Goal: Use online tool/utility: Utilize a website feature to perform a specific function

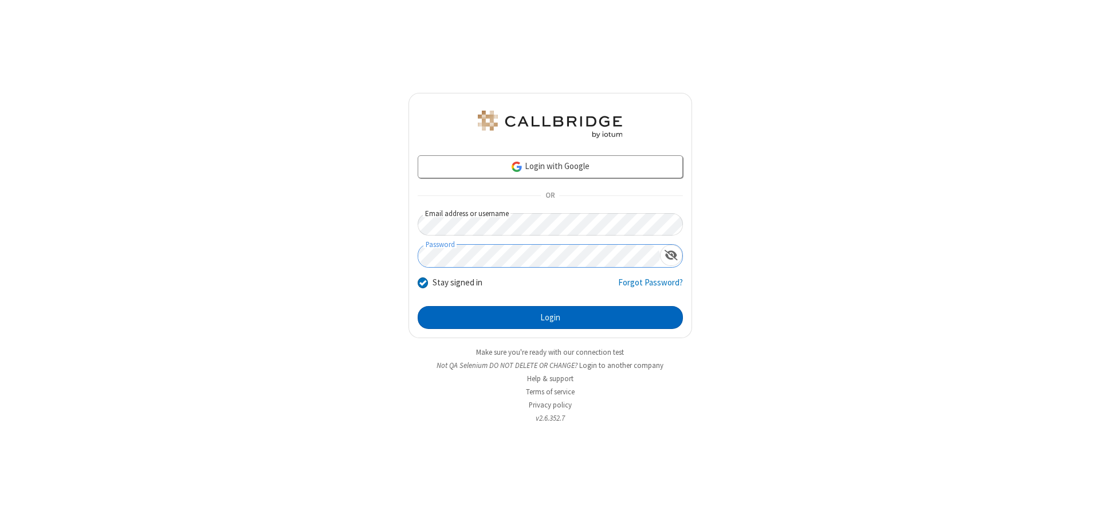
click at [550, 317] on button "Login" at bounding box center [550, 317] width 265 height 23
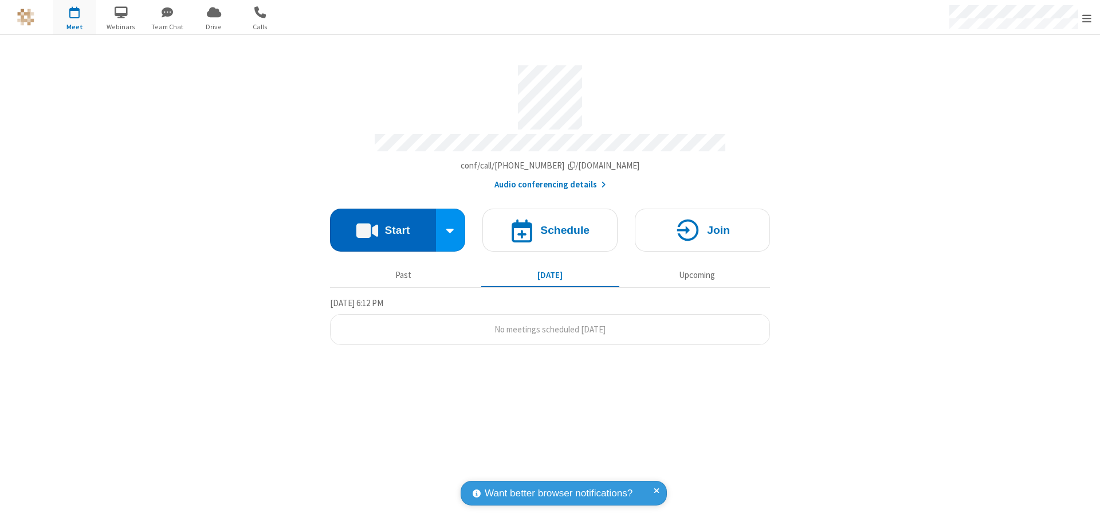
click at [383, 225] on button "Start" at bounding box center [383, 230] width 106 height 43
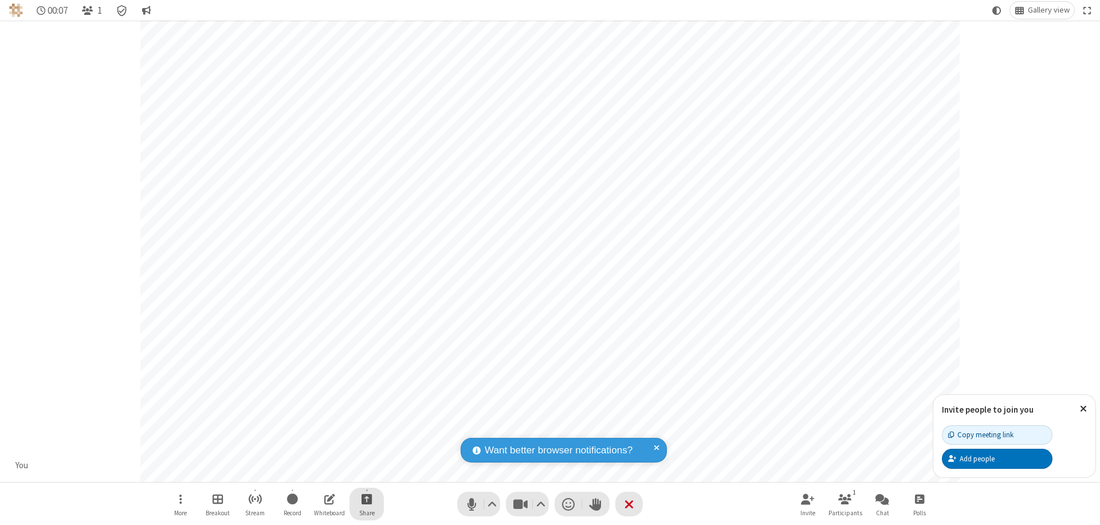
click at [367, 499] on span "Start sharing" at bounding box center [367, 499] width 11 height 14
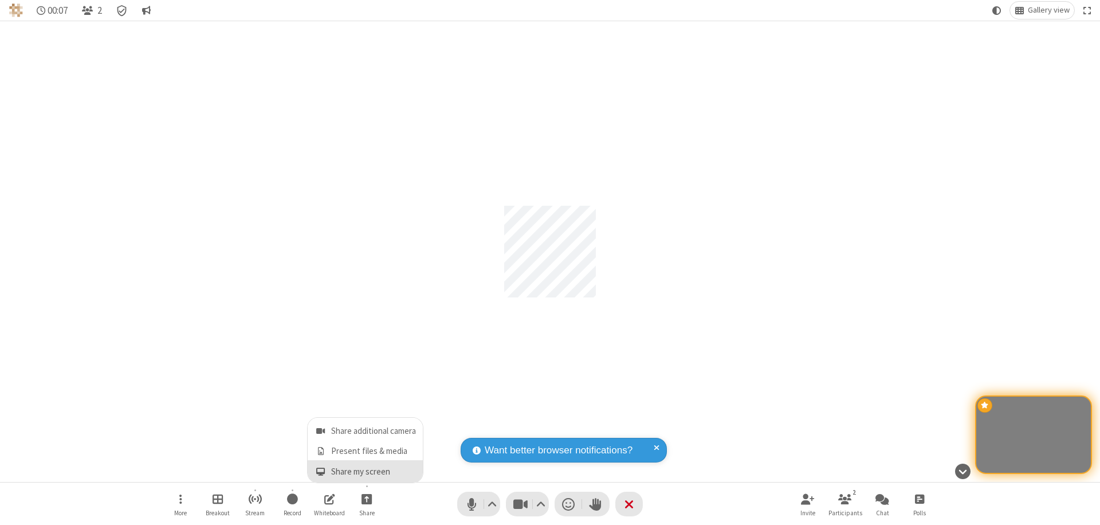
click at [320, 471] on span "Share my screen" at bounding box center [320, 472] width 13 height 10
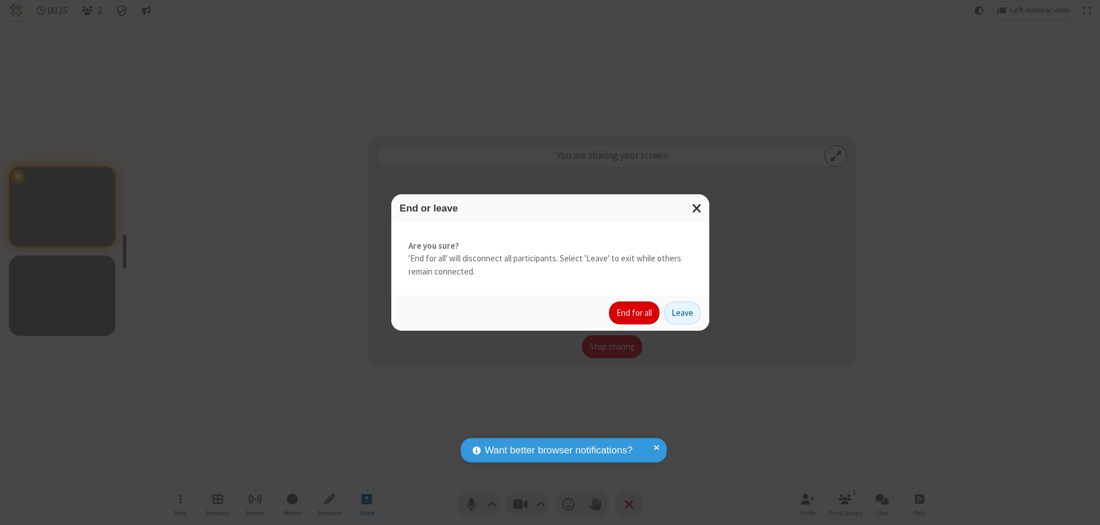
click at [635, 313] on button "End for all" at bounding box center [634, 312] width 50 height 23
